Goal: Obtain resource: Download file/media

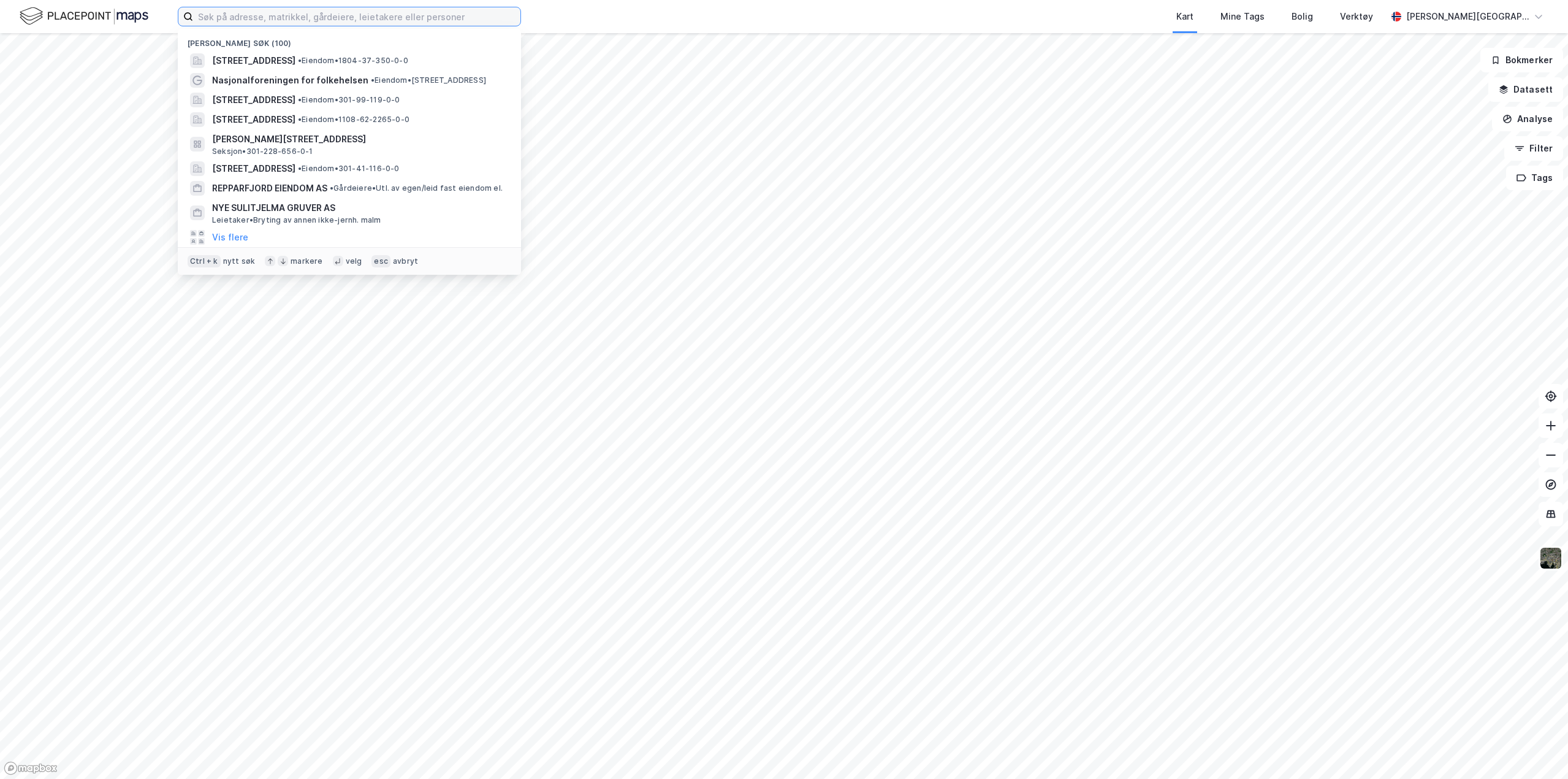
click at [337, 18] on input at bounding box center [356, 16] width 327 height 18
paste input "301-228-656-0-1"
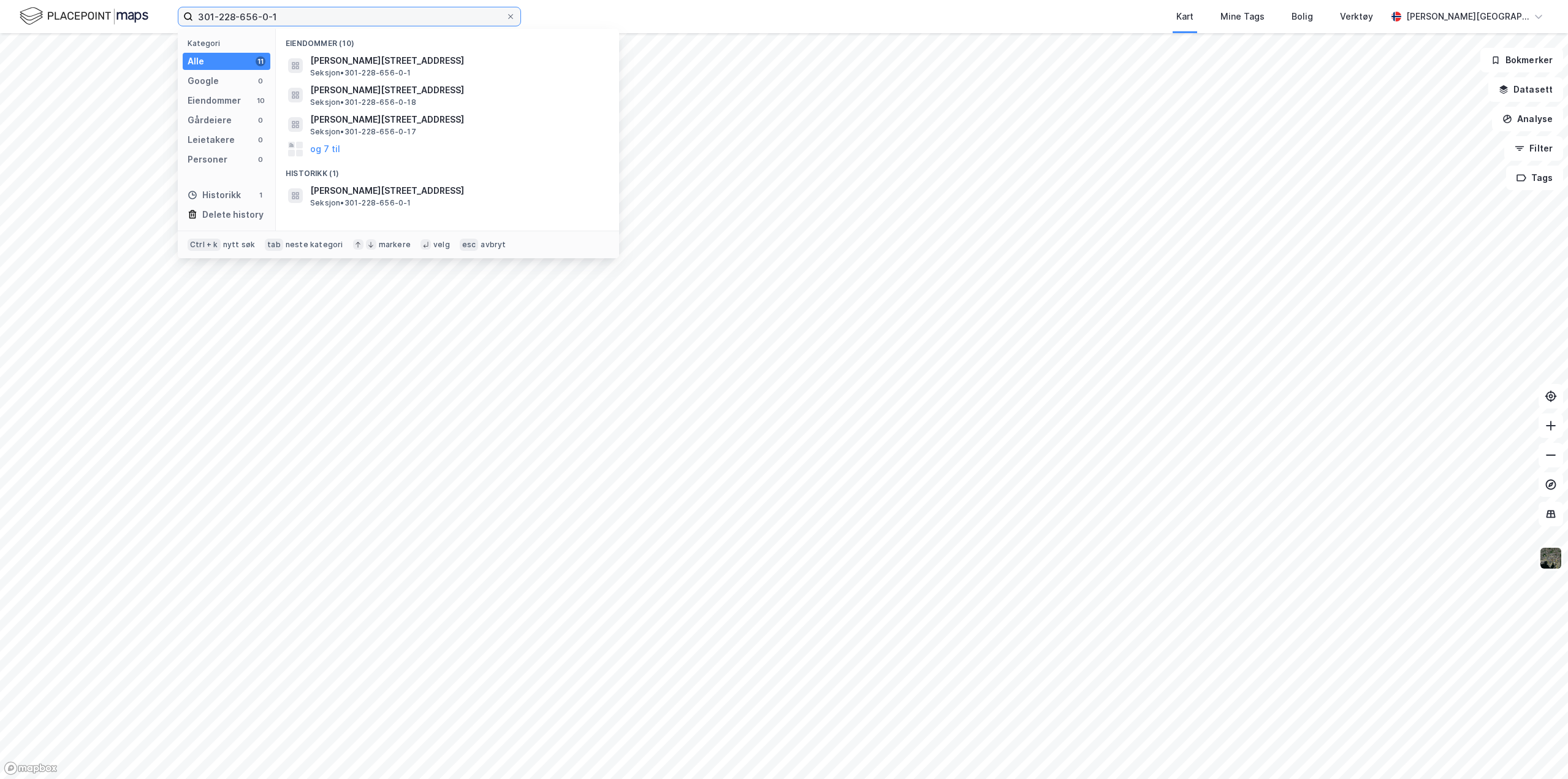
type input "301-228-656-0-1"
click at [408, 72] on span "Seksjon • 301-228-656-0-1" at bounding box center [361, 72] width 101 height 10
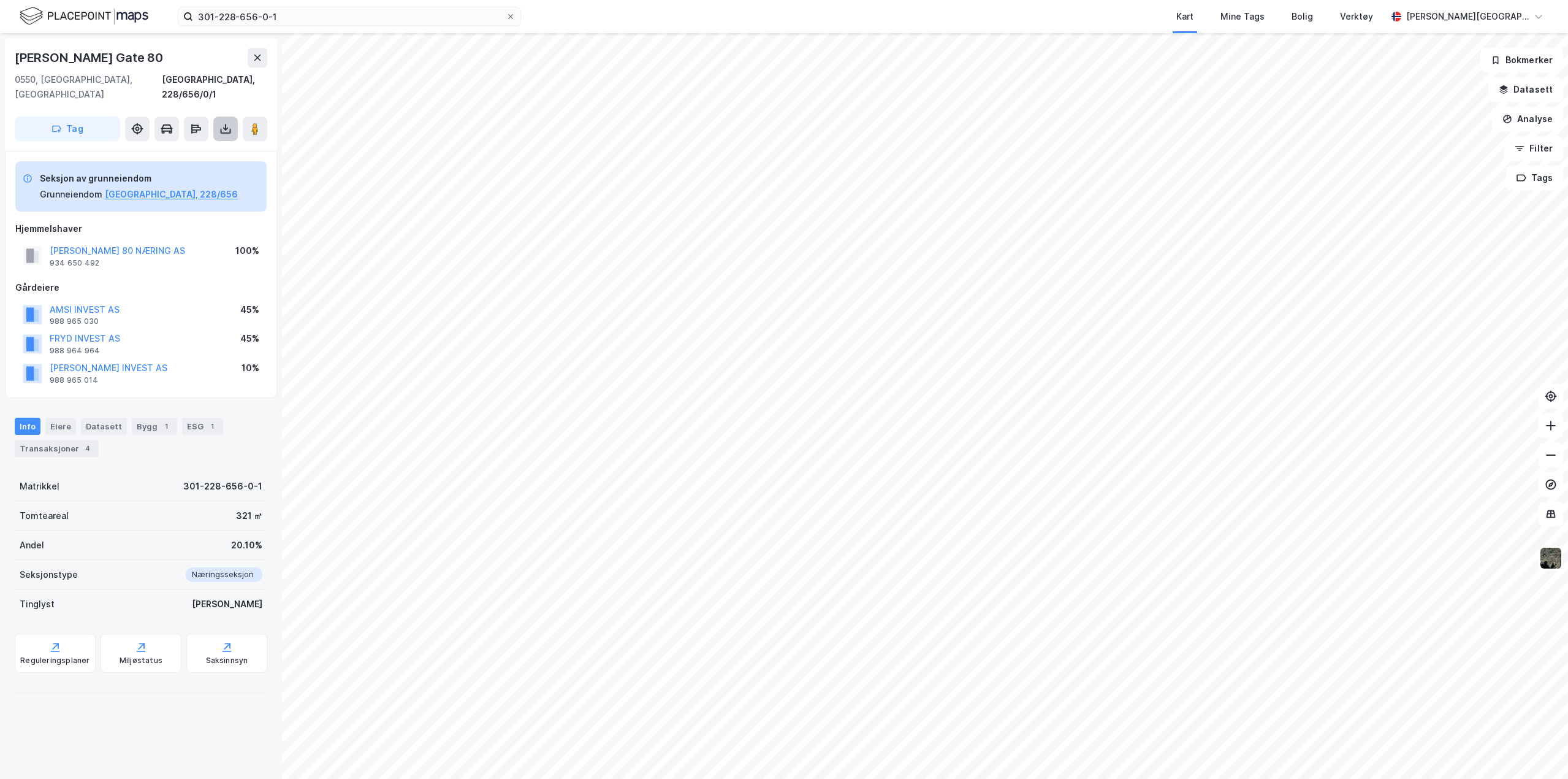
click at [228, 122] on icon at bounding box center [225, 128] width 13 height 13
click at [186, 144] on div "Last ned grunnbok" at bounding box center [172, 153] width 130 height 20
